Goal: Task Accomplishment & Management: Complete application form

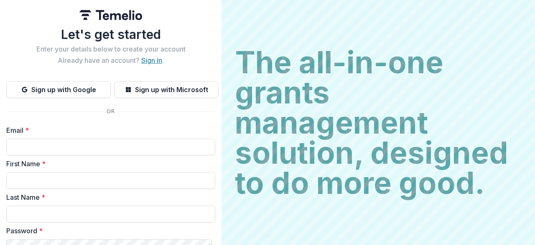
click at [145, 62] on link "Sign in" at bounding box center [151, 60] width 21 height 8
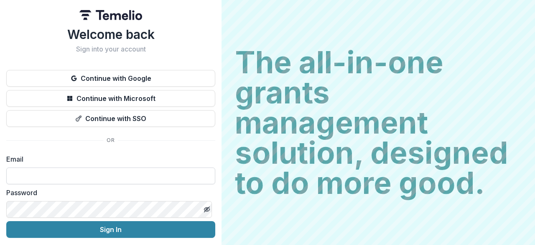
click at [154, 170] on input at bounding box center [110, 175] width 209 height 17
type input "**********"
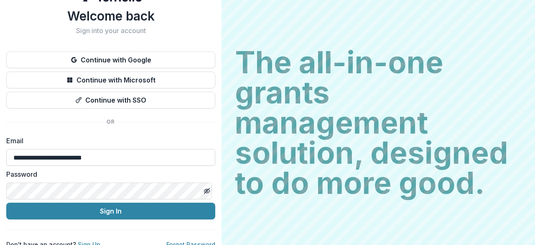
scroll to position [28, 0]
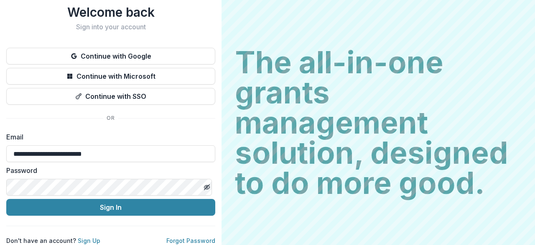
click at [6, 199] on button "Sign In" at bounding box center [110, 207] width 209 height 17
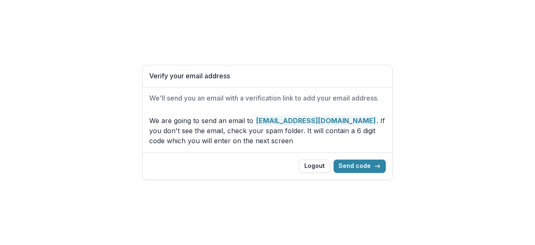
click at [369, 159] on div "Logout Send code" at bounding box center [268, 165] width 250 height 27
click at [370, 164] on button "Send code" at bounding box center [360, 165] width 52 height 13
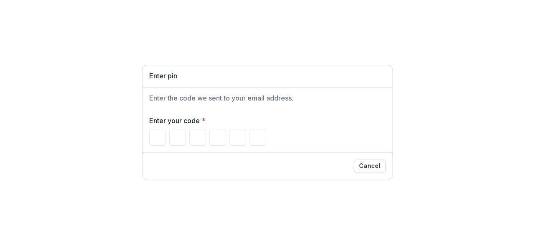
type input "*"
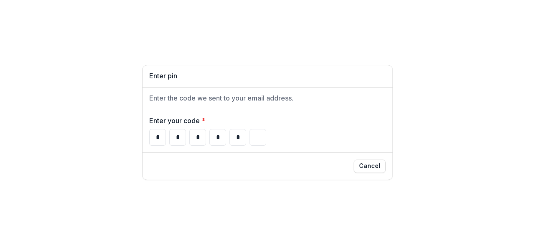
type input "*"
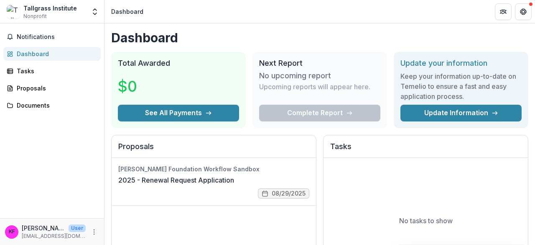
scroll to position [42, 0]
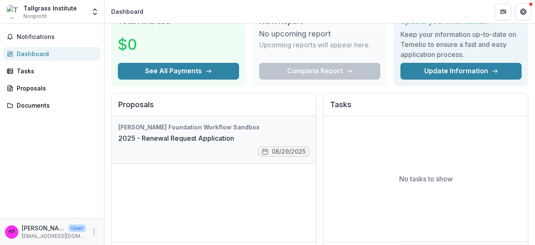
click at [188, 133] on link "2025 - Renewal Request Application" at bounding box center [176, 138] width 116 height 10
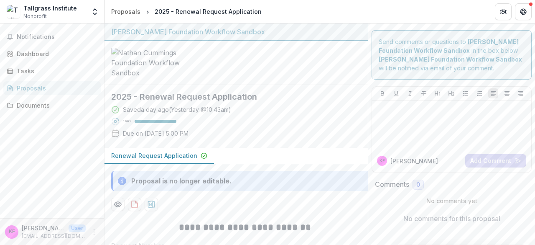
click at [36, 114] on div "Notifications Dashboard Tasks Proposals Documents" at bounding box center [52, 120] width 104 height 194
click at [28, 108] on div "Documents" at bounding box center [55, 105] width 77 height 9
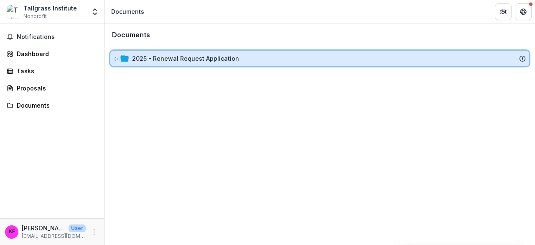
click at [116, 62] on span at bounding box center [116, 58] width 5 height 9
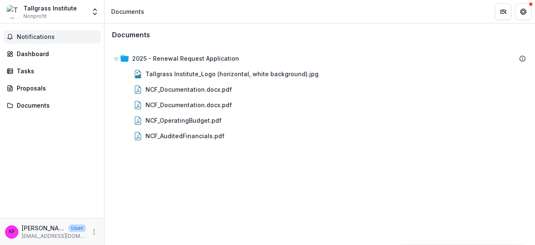
click at [28, 31] on button "Notifications" at bounding box center [51, 36] width 97 height 13
click at [36, 57] on div "Dashboard" at bounding box center [55, 53] width 77 height 9
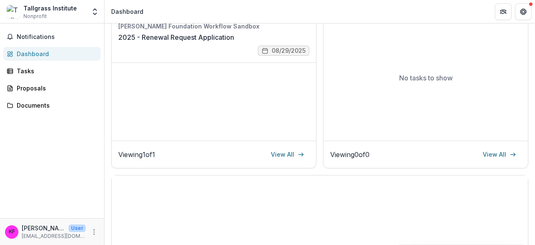
scroll to position [167, 0]
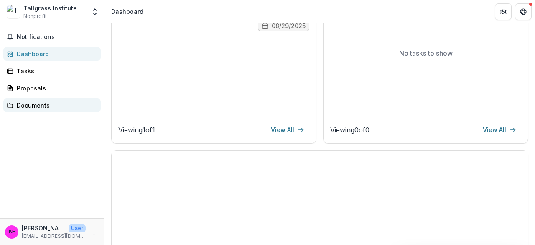
click at [46, 102] on div "Documents" at bounding box center [55, 105] width 77 height 9
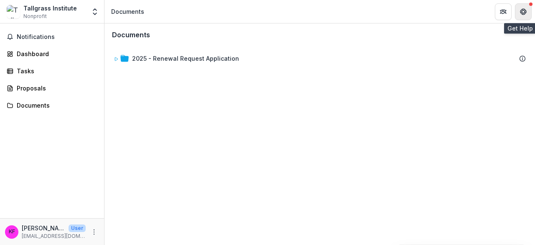
click at [523, 10] on icon "Get Help" at bounding box center [522, 10] width 1 height 1
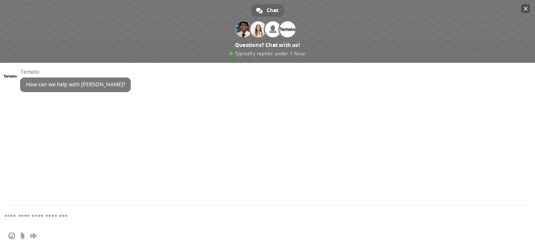
click at [526, 7] on span "Close chat" at bounding box center [526, 9] width 4 height 4
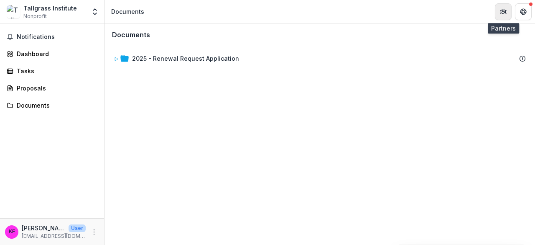
click at [499, 9] on button "Partners" at bounding box center [503, 11] width 17 height 17
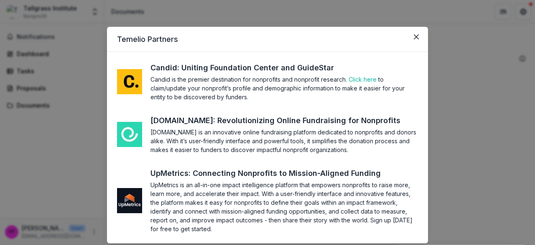
click at [481, 97] on div "Temelio Partners Candid: Uniting Foundation Center and GuideStar Candid is the …" at bounding box center [267, 122] width 535 height 245
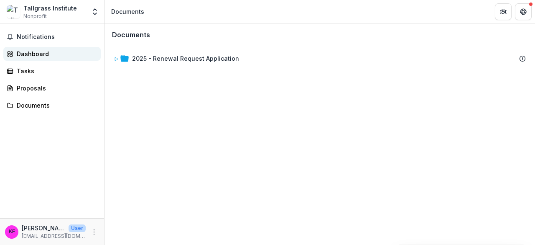
click at [41, 54] on div "Dashboard" at bounding box center [55, 53] width 77 height 9
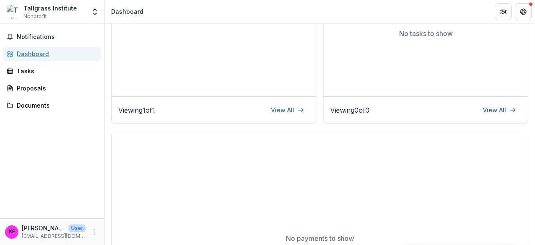
scroll to position [293, 0]
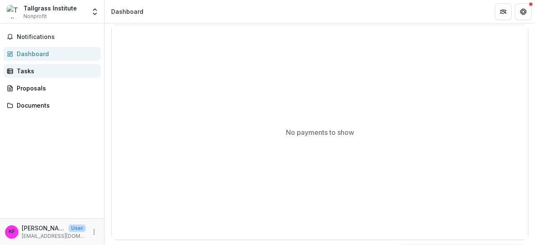
click at [31, 72] on div "Tasks" at bounding box center [55, 70] width 77 height 9
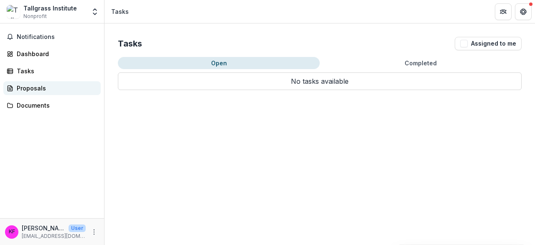
click at [38, 92] on div "Proposals" at bounding box center [55, 88] width 77 height 9
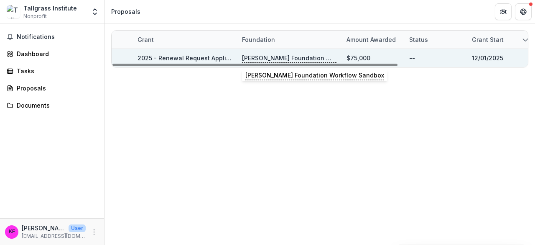
click at [284, 55] on p "Nathan Cummings Foundation Workflow Sandbox" at bounding box center [289, 58] width 95 height 9
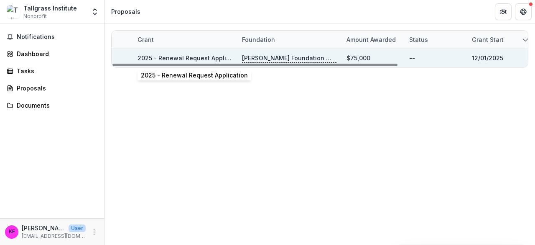
click at [205, 59] on link "2025 - Renewal Request Application" at bounding box center [191, 57] width 107 height 7
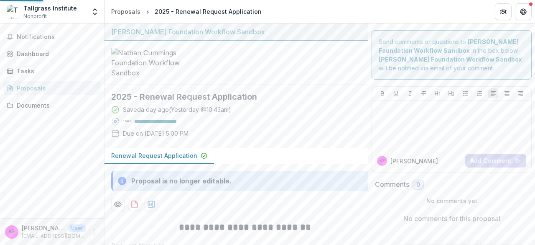
type input "********"
type input "**********"
click at [437, 123] on div at bounding box center [452, 125] width 153 height 42
click at [483, 129] on div at bounding box center [452, 125] width 153 height 42
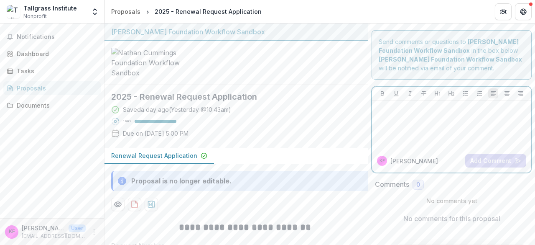
click at [420, 116] on div at bounding box center [452, 125] width 153 height 42
